Goal: Find specific page/section: Find specific page/section

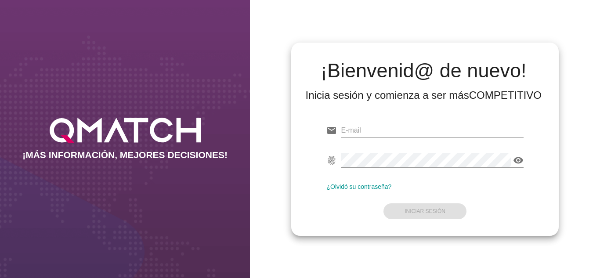
type input "[PERSON_NAME][EMAIL_ADDRESS][DOMAIN_NAME]"
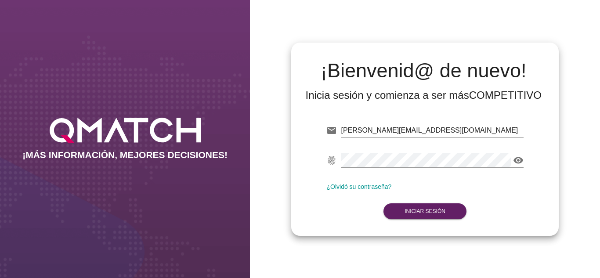
click at [372, 236] on div "¡Bienvenid@ de nuevo! Inicia sesión y comienza a ser más COMPETITIVO email [PER…" at bounding box center [425, 139] width 350 height 278
click at [429, 208] on strong "Iniciar Sesión" at bounding box center [425, 211] width 41 height 6
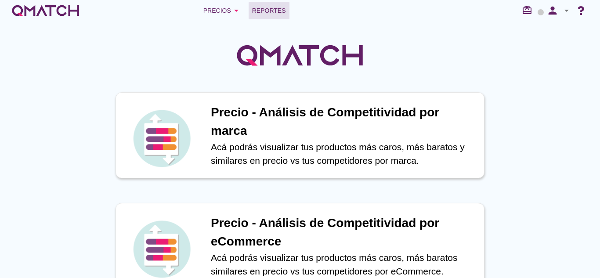
click at [283, 10] on span "Reportes" at bounding box center [269, 10] width 34 height 11
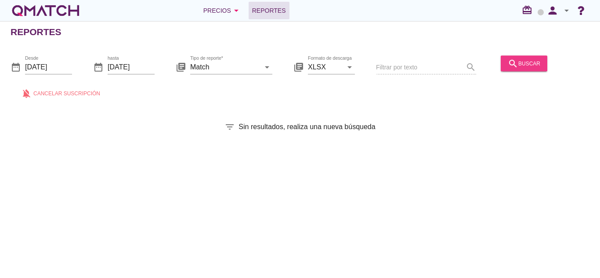
click at [513, 65] on icon "search" at bounding box center [513, 63] width 11 height 11
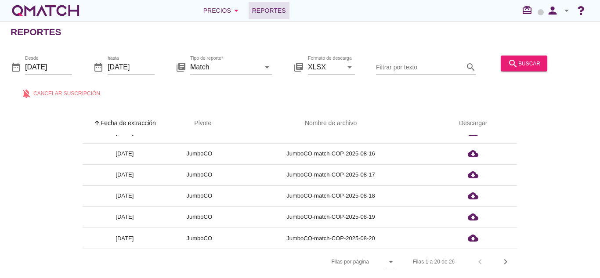
scroll to position [3, 0]
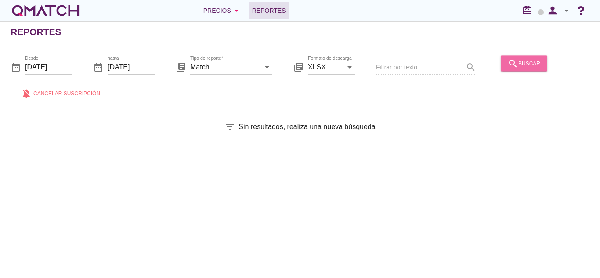
click at [516, 59] on div "search buscar" at bounding box center [524, 63] width 33 height 11
